Goal: Information Seeking & Learning: Learn about a topic

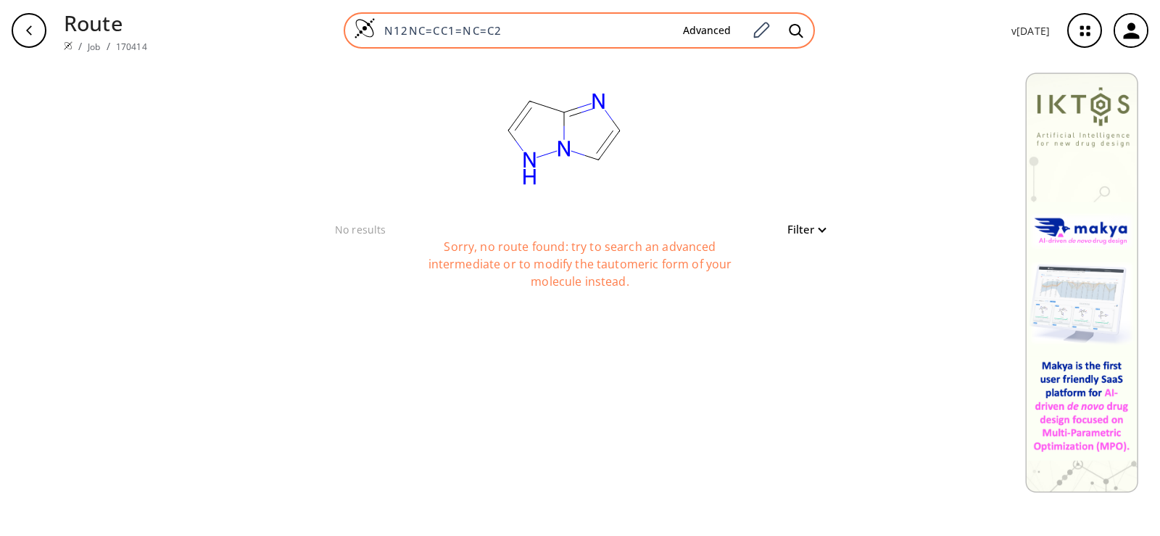
drag, startPoint x: 523, startPoint y: 30, endPoint x: 356, endPoint y: 37, distance: 166.9
click at [356, 37] on div "N12NC=CC1=NC=C2 Advanced" at bounding box center [579, 30] width 471 height 36
paste input "CN1C=C2C(C=CN2)=C1"
type input "CN1C=C2C(C=CN2)=C1"
click at [799, 28] on icon at bounding box center [796, 30] width 14 height 14
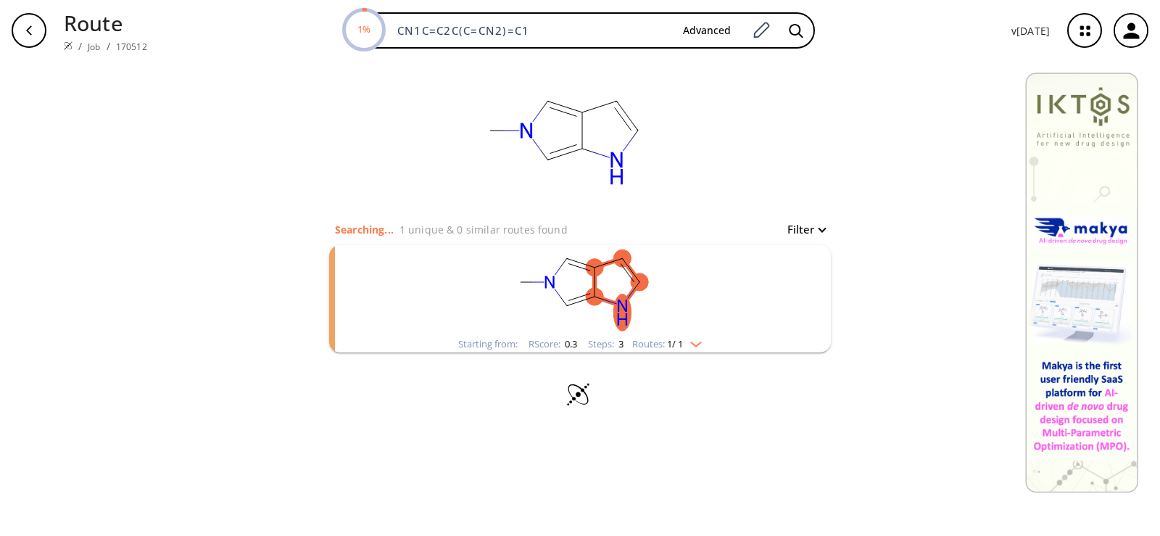
click at [618, 262] on rect "clusters" at bounding box center [580, 290] width 377 height 91
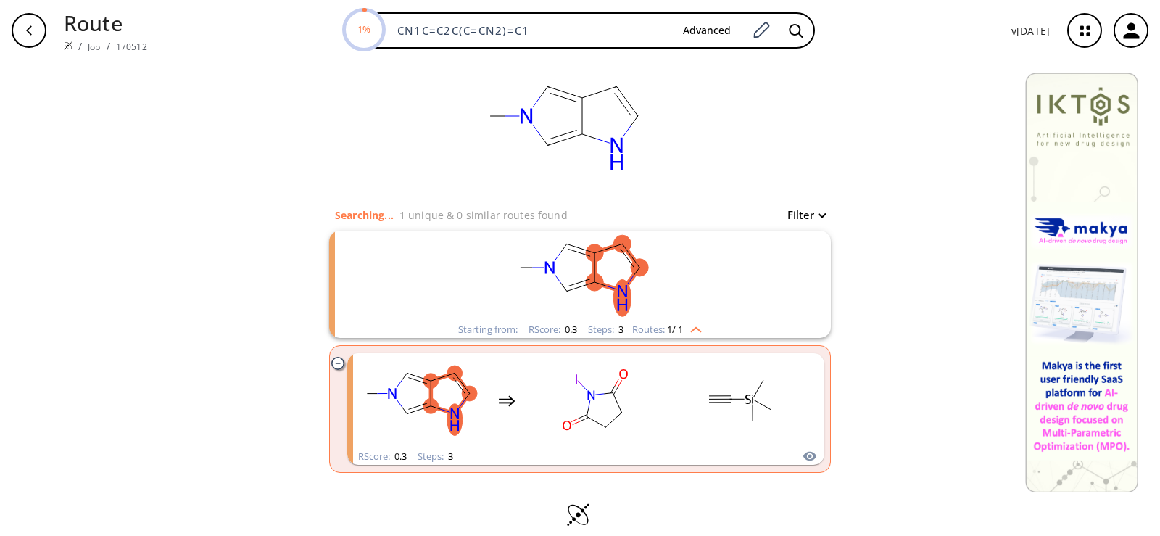
scroll to position [26, 0]
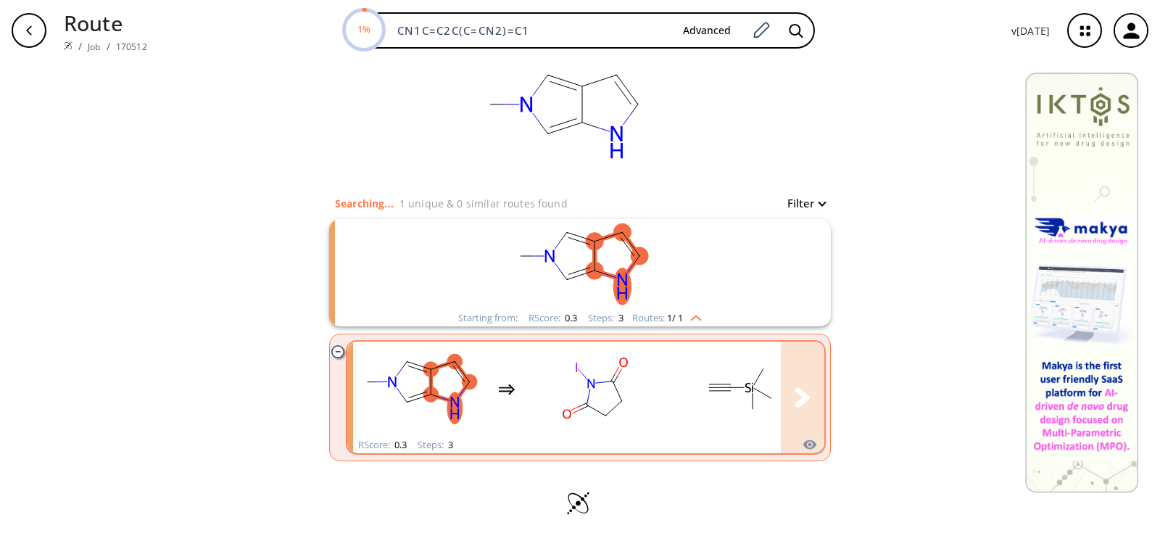
click at [468, 374] on ellipse "clusters" at bounding box center [469, 381] width 15 height 15
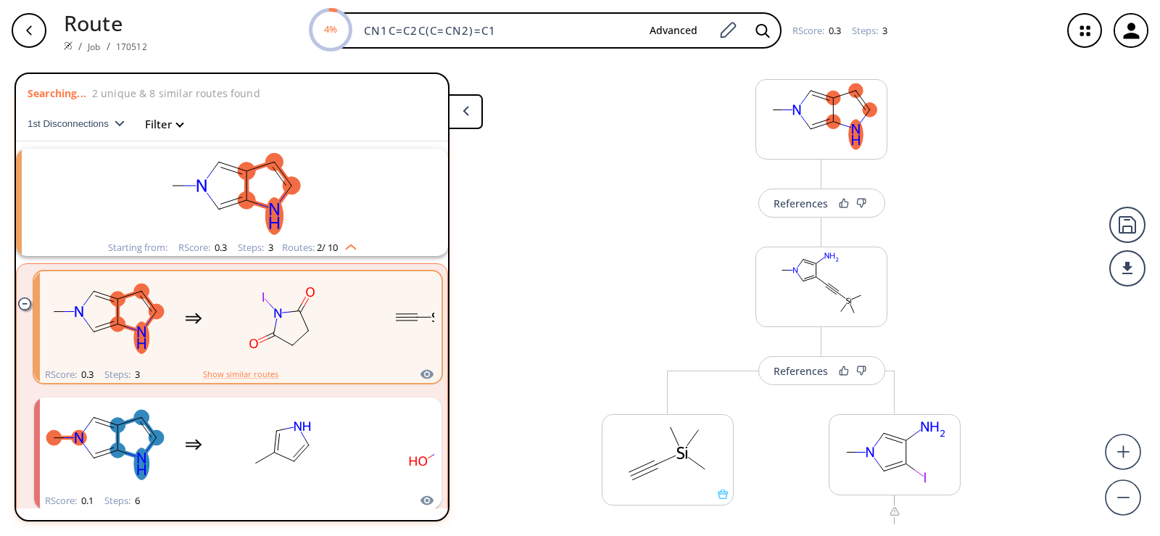
scroll to position [7, 0]
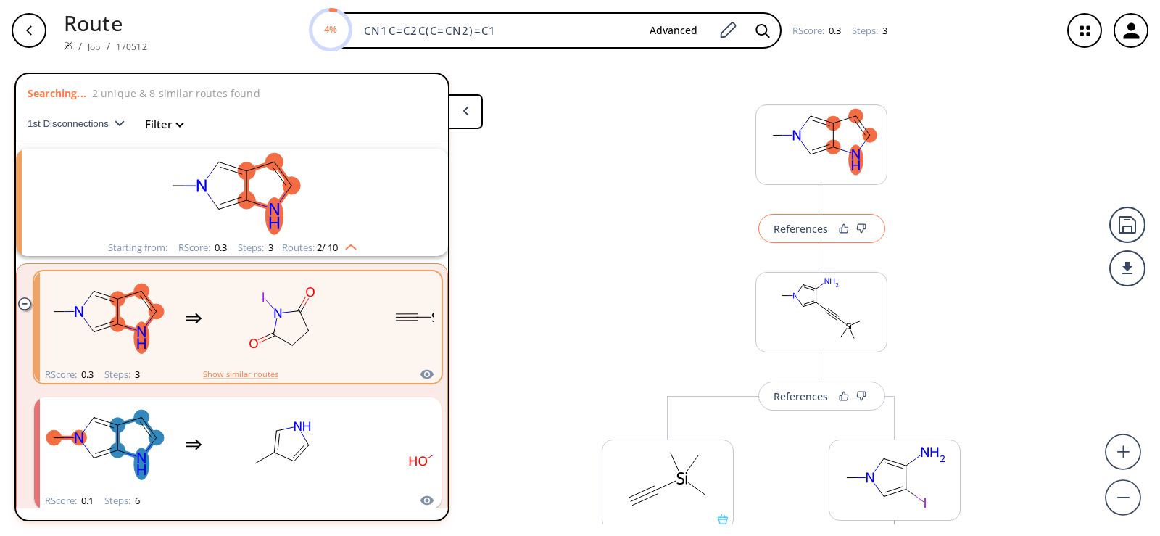
click at [789, 224] on div "References" at bounding box center [801, 228] width 54 height 9
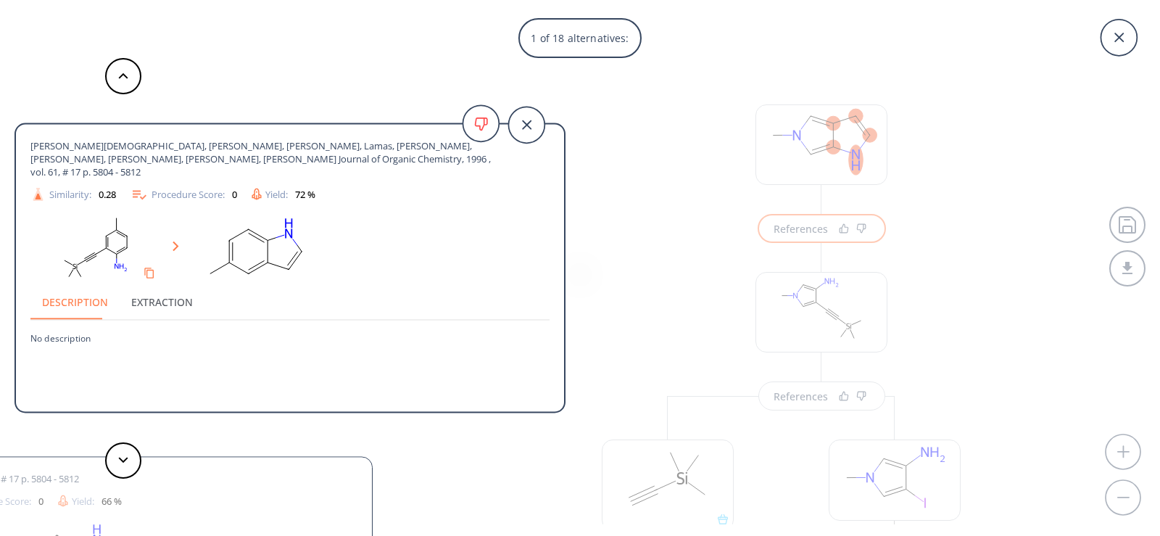
click at [985, 281] on div "1 of 18 alternatives: [PERSON_NAME], [PERSON_NAME], [PERSON_NAME], Lamas, [PERS…" at bounding box center [580, 268] width 1160 height 536
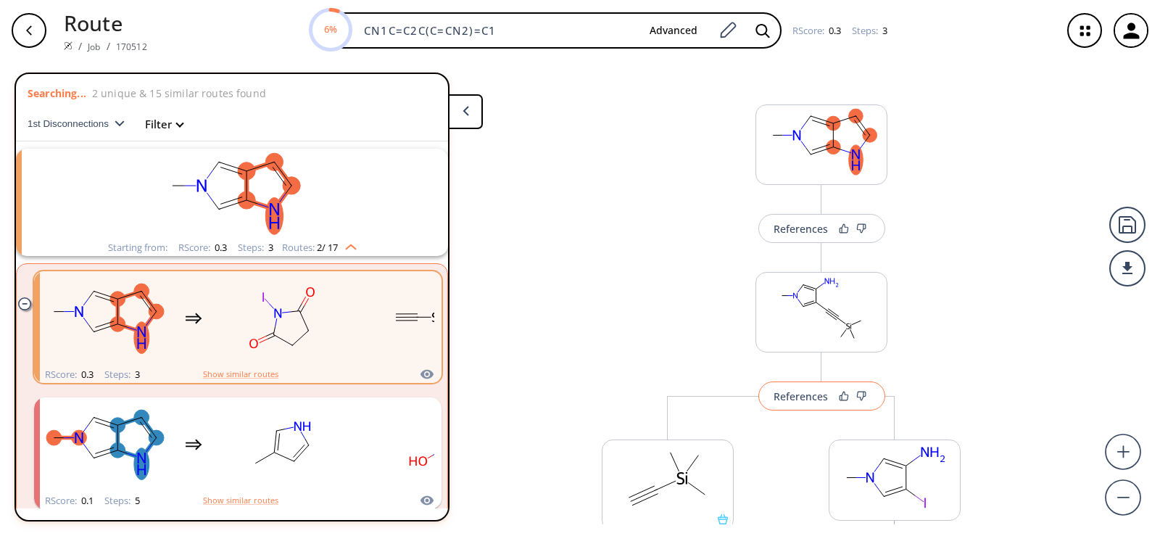
click at [808, 398] on div "References" at bounding box center [801, 396] width 54 height 9
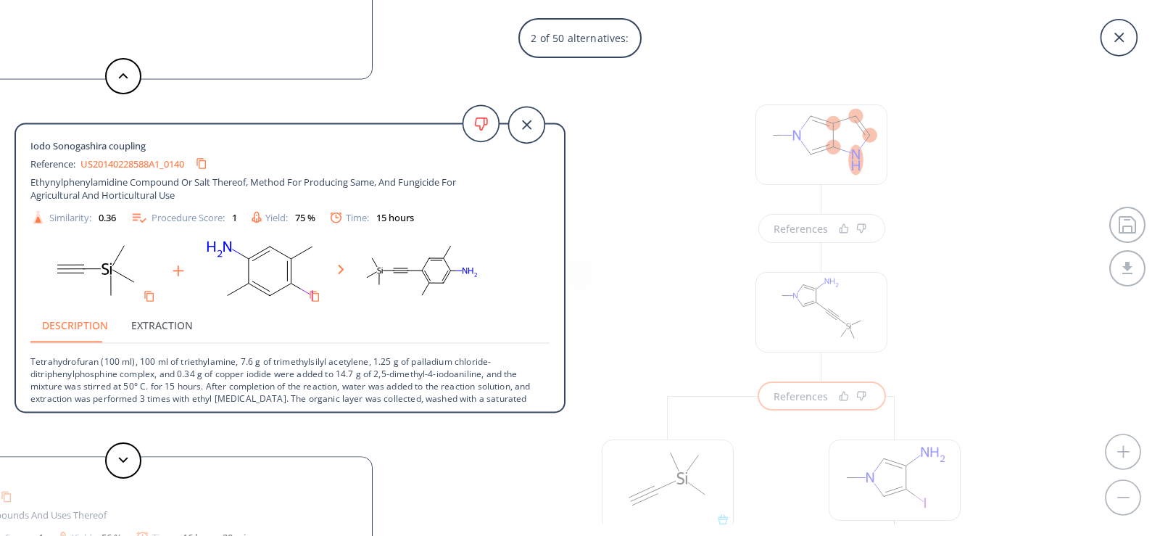
click at [997, 339] on div "2 of 50 alternatives: [PERSON_NAME], [PERSON_NAME], [PERSON_NAME] European Jour…" at bounding box center [580, 268] width 1160 height 536
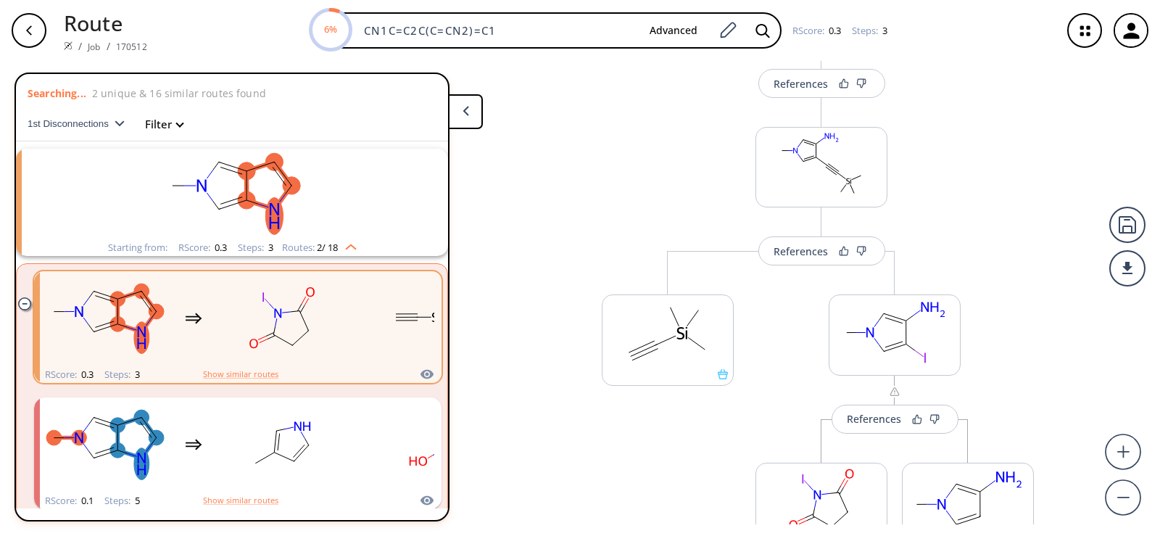
scroll to position [297, 0]
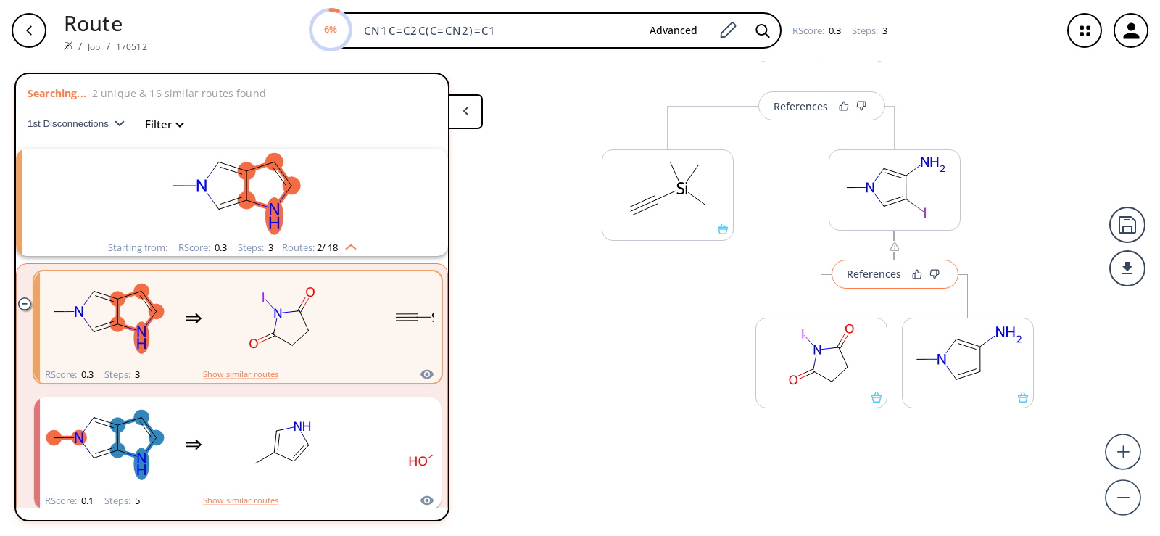
click at [883, 283] on button "References" at bounding box center [895, 274] width 127 height 29
